Goal: Task Accomplishment & Management: Complete application form

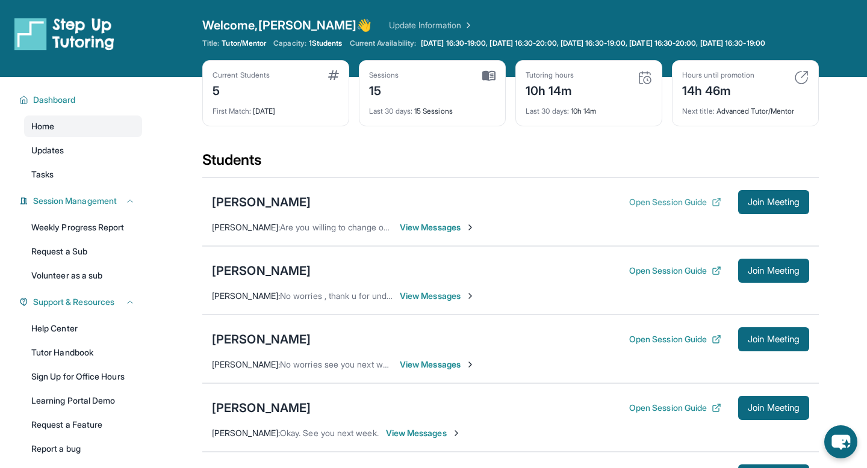
click at [434, 205] on button "Open Session Guide" at bounding box center [675, 202] width 92 height 12
click at [644, 85] on img at bounding box center [645, 77] width 14 height 14
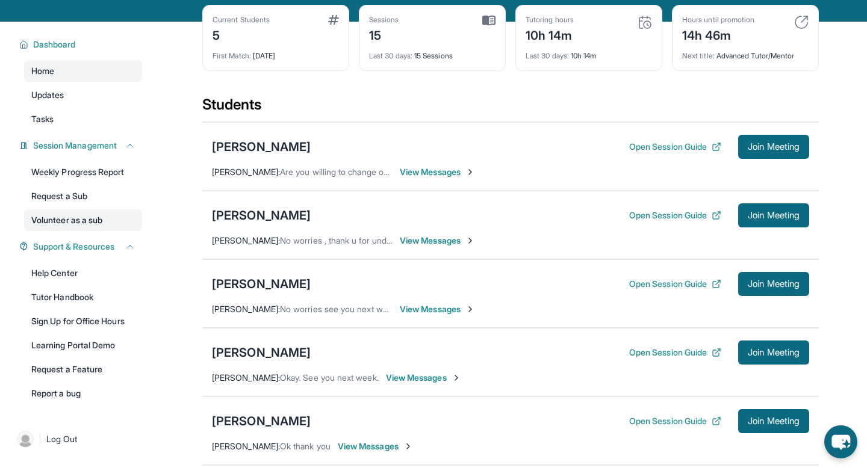
scroll to position [59, 0]
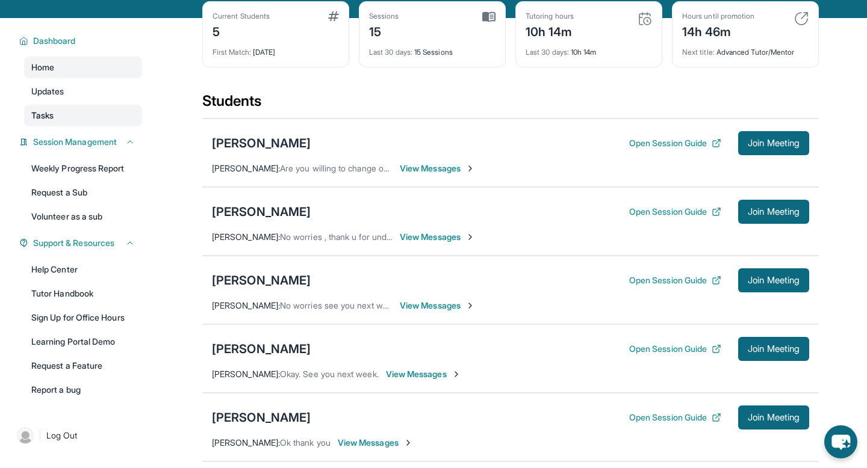
click at [63, 126] on link "Tasks" at bounding box center [83, 116] width 118 height 22
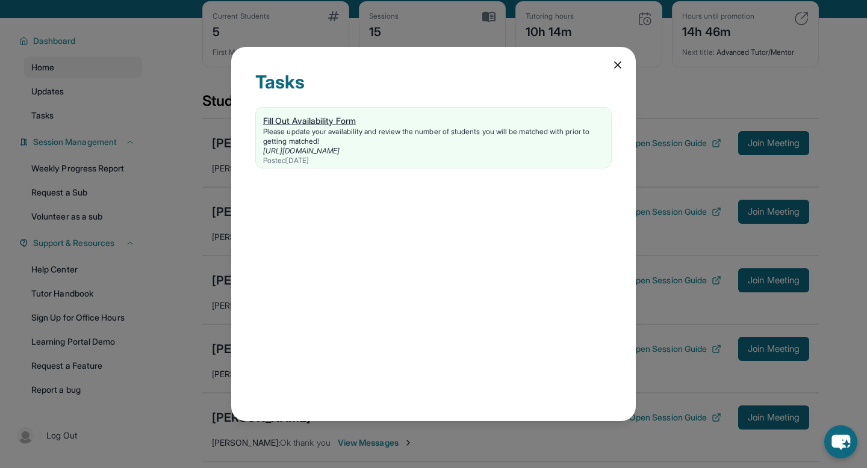
click at [492, 128] on div "Please update your availability and review the number of students you will be m…" at bounding box center [433, 136] width 341 height 19
click at [335, 151] on link "https://form.stepuptutoring.org/rQPQJC" at bounding box center [301, 150] width 76 height 9
click at [635, 69] on div "Tasks Fill Out Availability Form Please update your availability and review the…" at bounding box center [433, 234] width 405 height 375
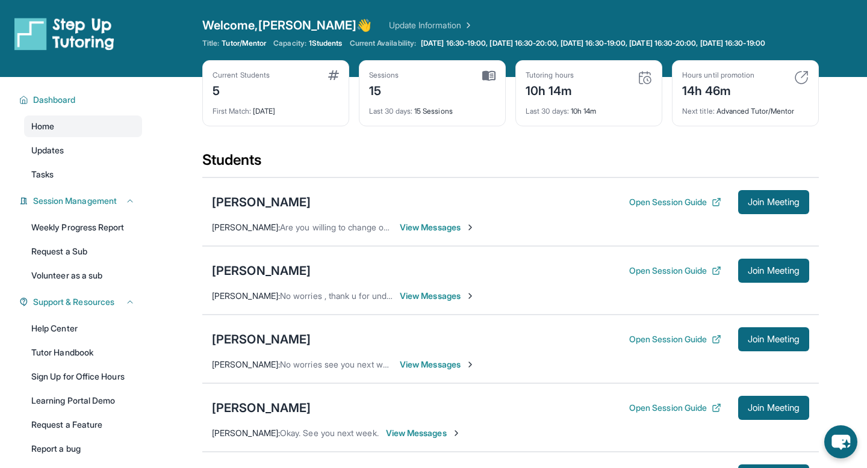
click at [250, 95] on div "5" at bounding box center [241, 89] width 57 height 19
click at [389, 27] on link "Update Information" at bounding box center [431, 25] width 84 height 12
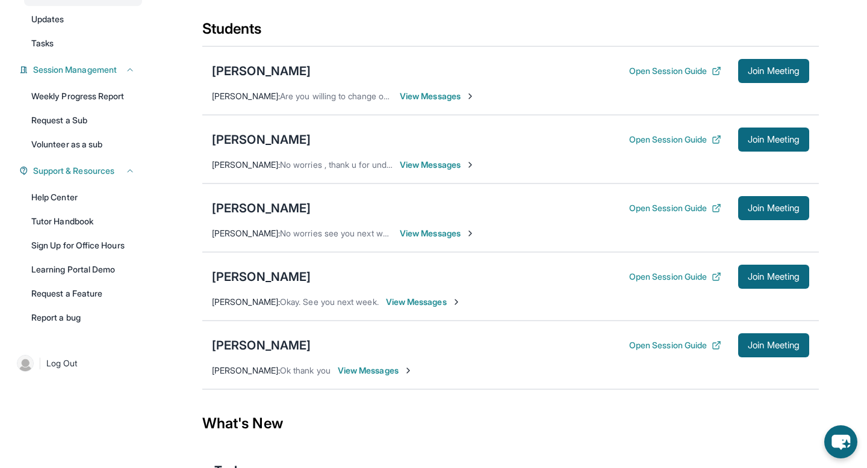
scroll to position [142, 0]
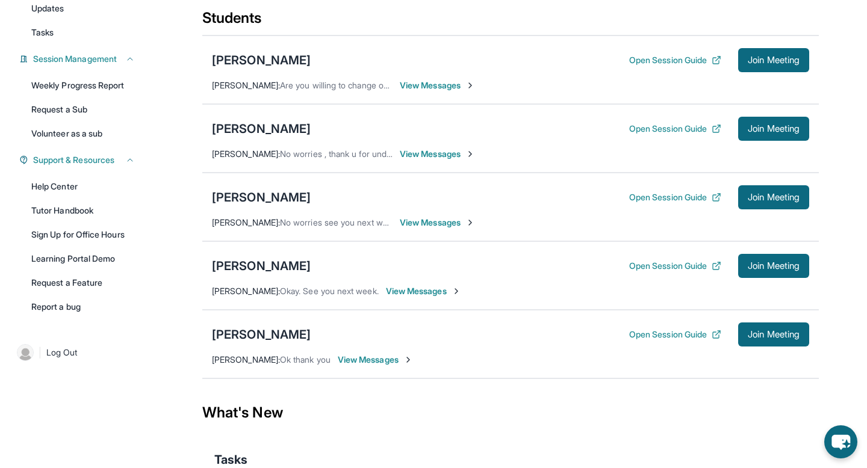
click at [657, 132] on div "Open Session Guide Join Meeting" at bounding box center [719, 129] width 180 height 24
click at [657, 135] on button "Open Session Guide" at bounding box center [675, 129] width 92 height 12
click at [674, 201] on button "Open Session Guide" at bounding box center [675, 197] width 92 height 12
click at [659, 204] on button "Open Session Guide" at bounding box center [675, 197] width 92 height 12
click at [687, 272] on button "Open Session Guide" at bounding box center [675, 266] width 92 height 12
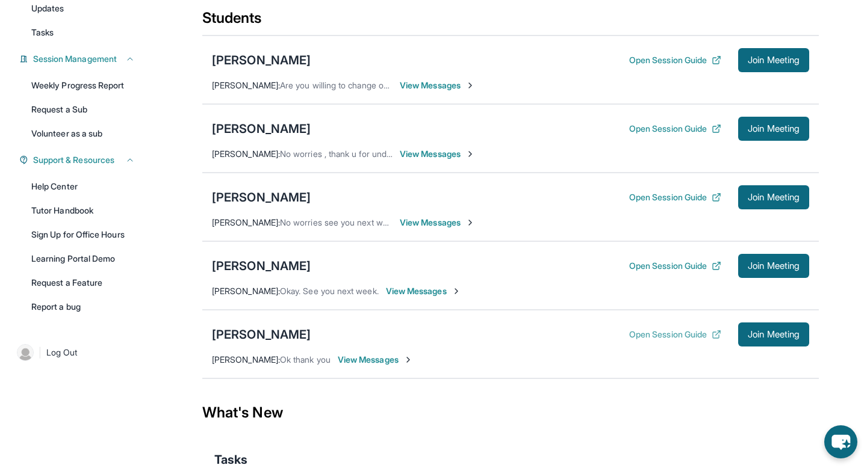
click at [671, 341] on button "Open Session Guide" at bounding box center [675, 335] width 92 height 12
click at [677, 135] on button "Open Session Guide" at bounding box center [675, 129] width 92 height 12
